Goal: Find specific page/section: Find specific page/section

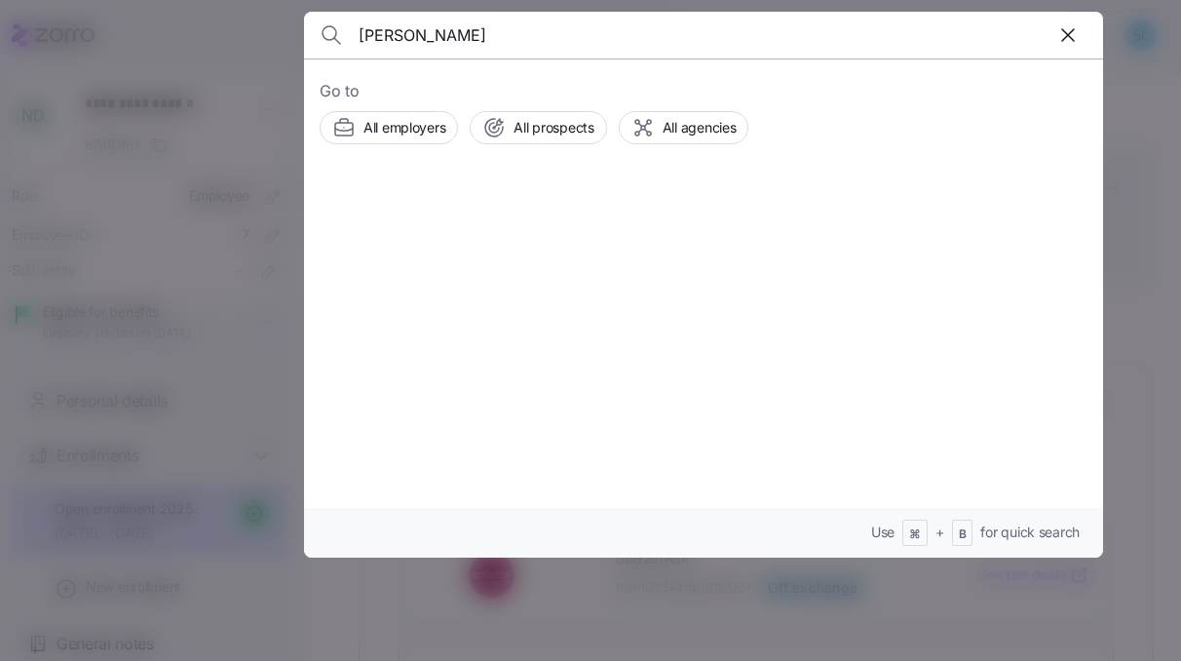
scroll to position [259, 0]
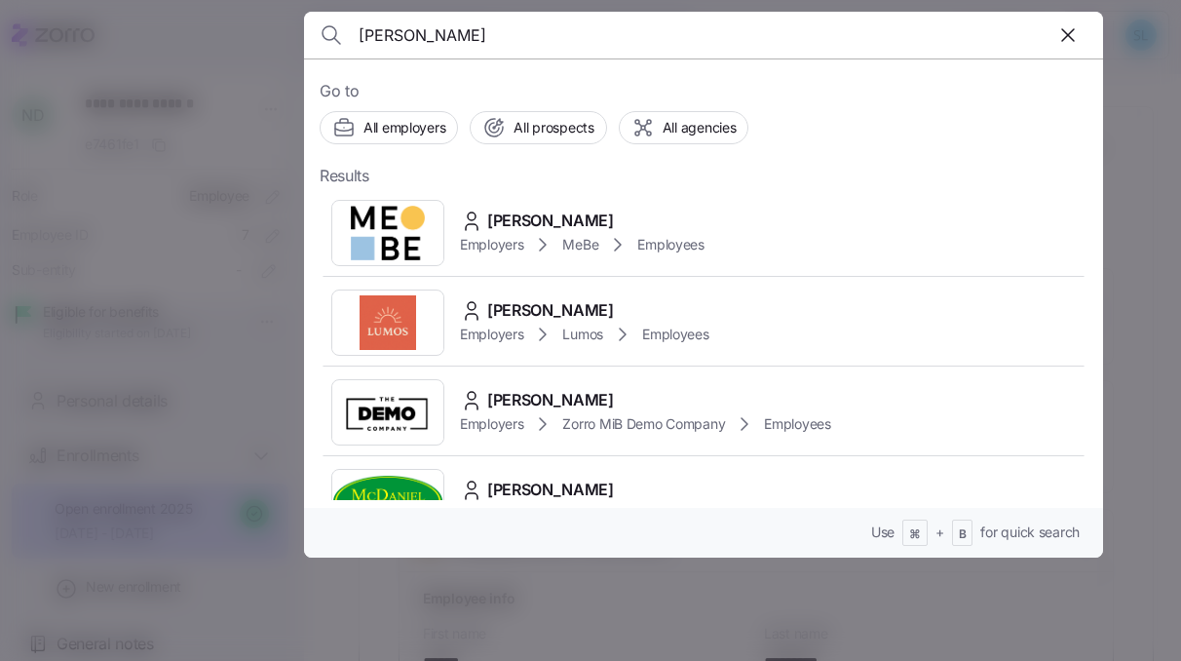
type input "manzo"
click at [630, 201] on div "Larisa Manzo Employers MeBe Employees" at bounding box center [704, 233] width 768 height 90
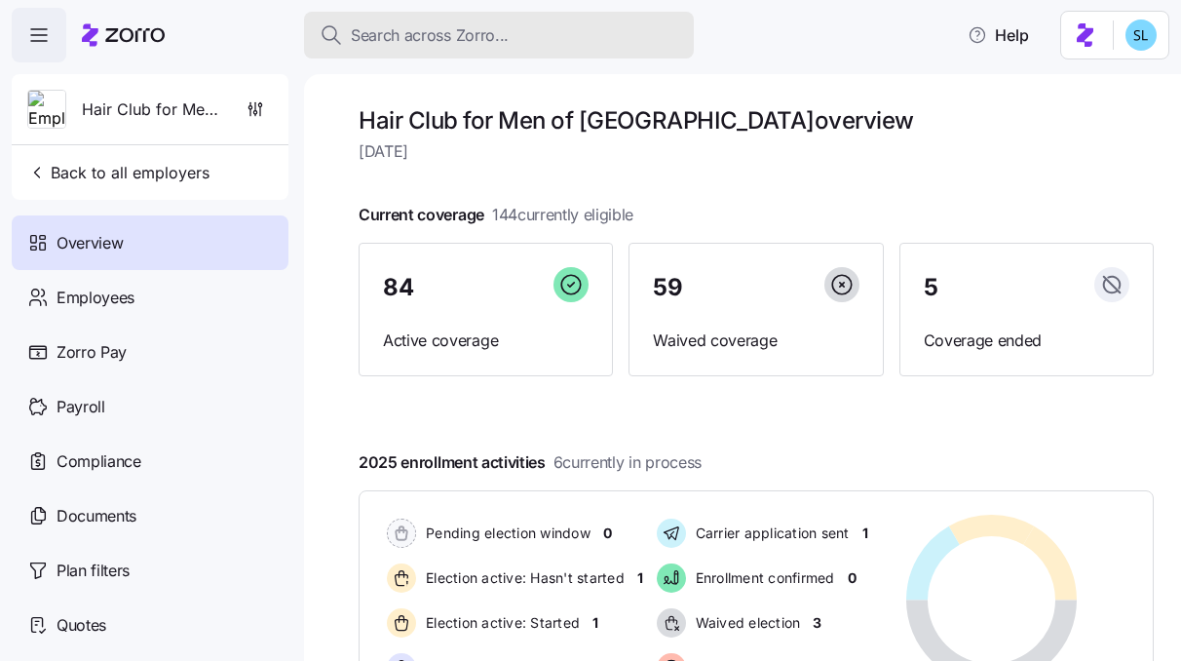
drag, startPoint x: 0, startPoint y: 0, endPoint x: 582, endPoint y: 42, distance: 583.3
click at [581, 43] on button "Search across Zorro..." at bounding box center [499, 35] width 390 height 47
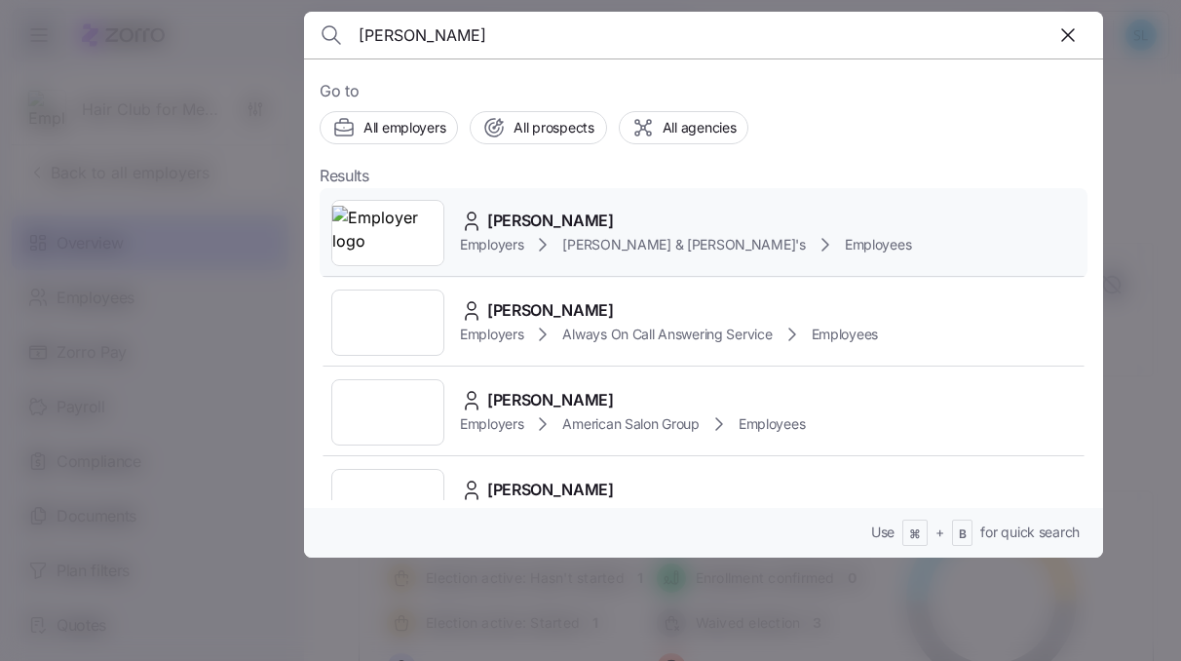
type input "alexandra law"
click at [629, 206] on div "Alexandra Lawson Employers Arnold & Son's Employees" at bounding box center [704, 233] width 768 height 90
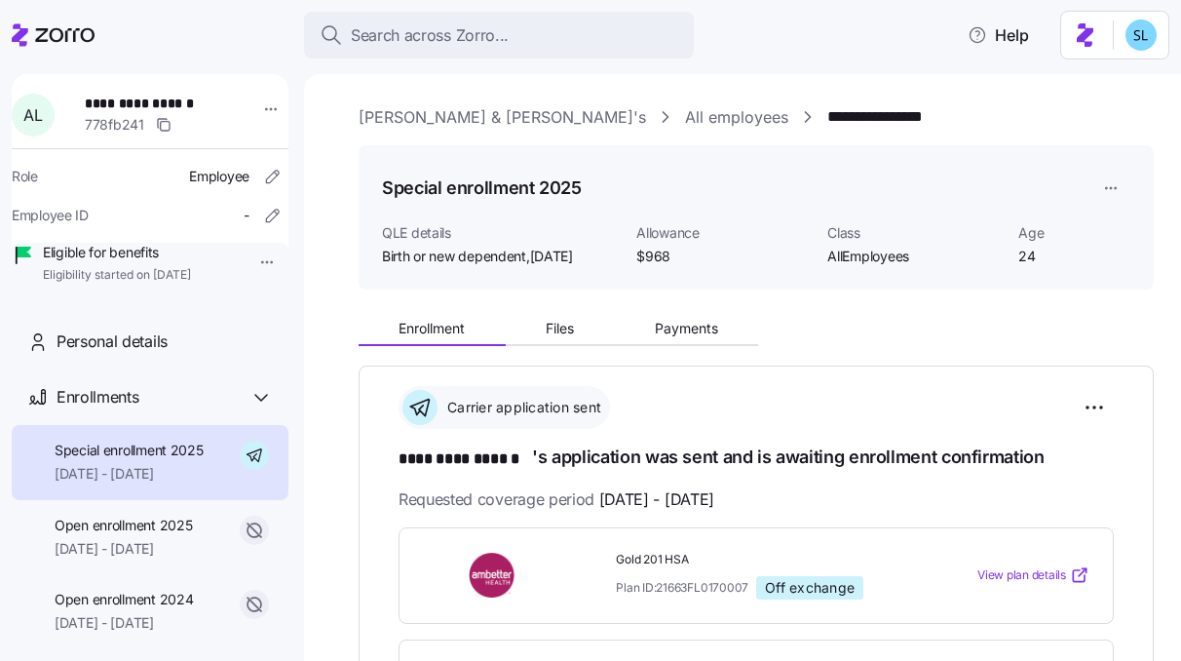
scroll to position [175, 0]
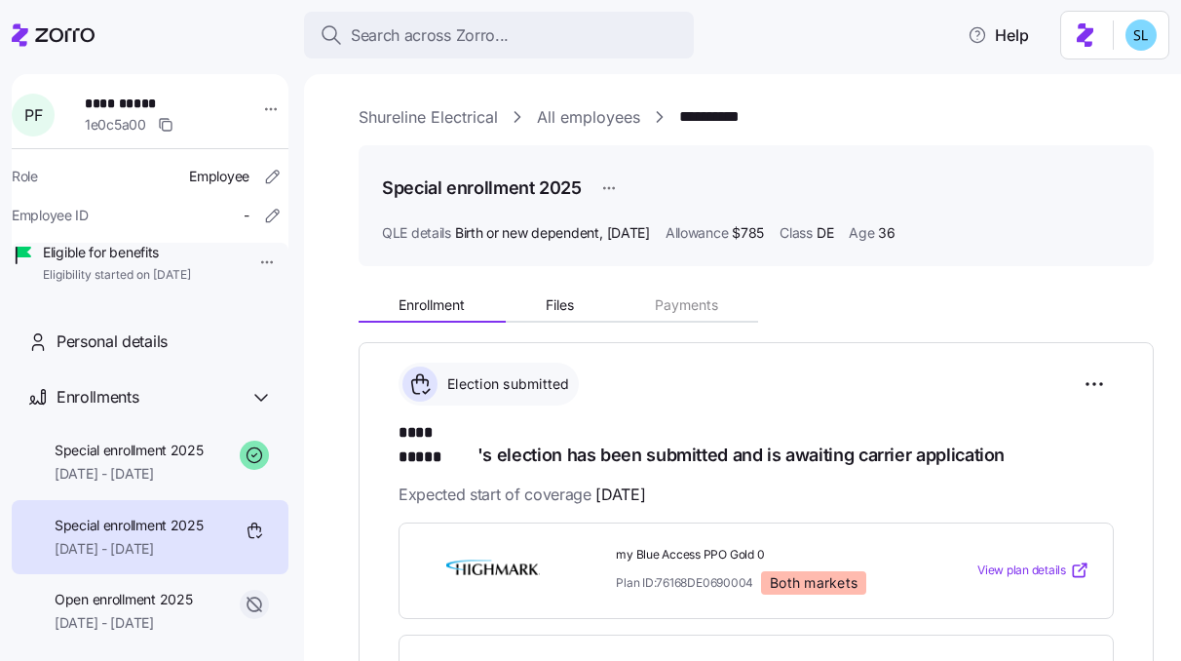
scroll to position [69, 0]
